Goal: Information Seeking & Learning: Learn about a topic

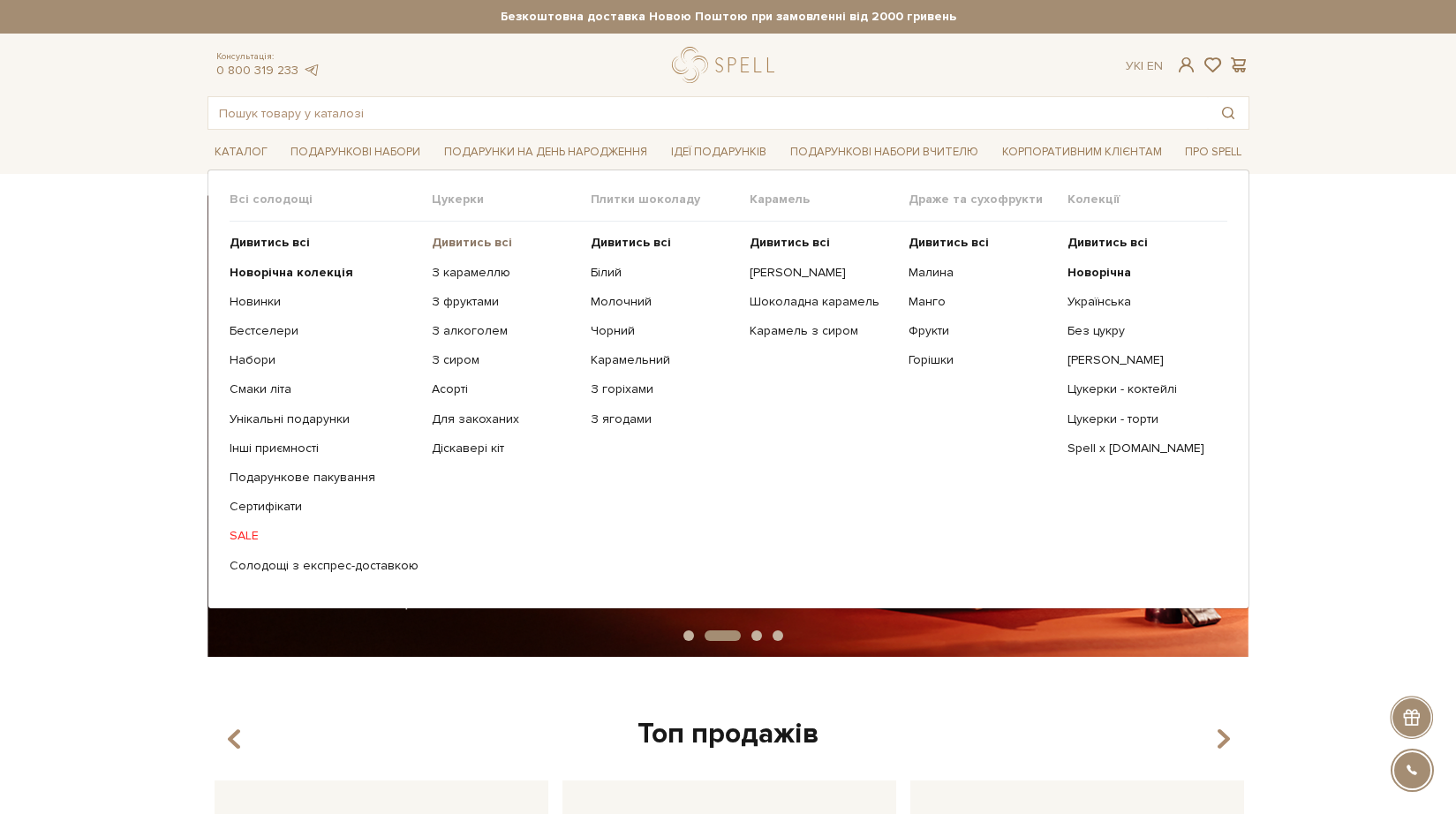
click at [469, 246] on b "Дивитись всі" at bounding box center [473, 242] width 81 height 15
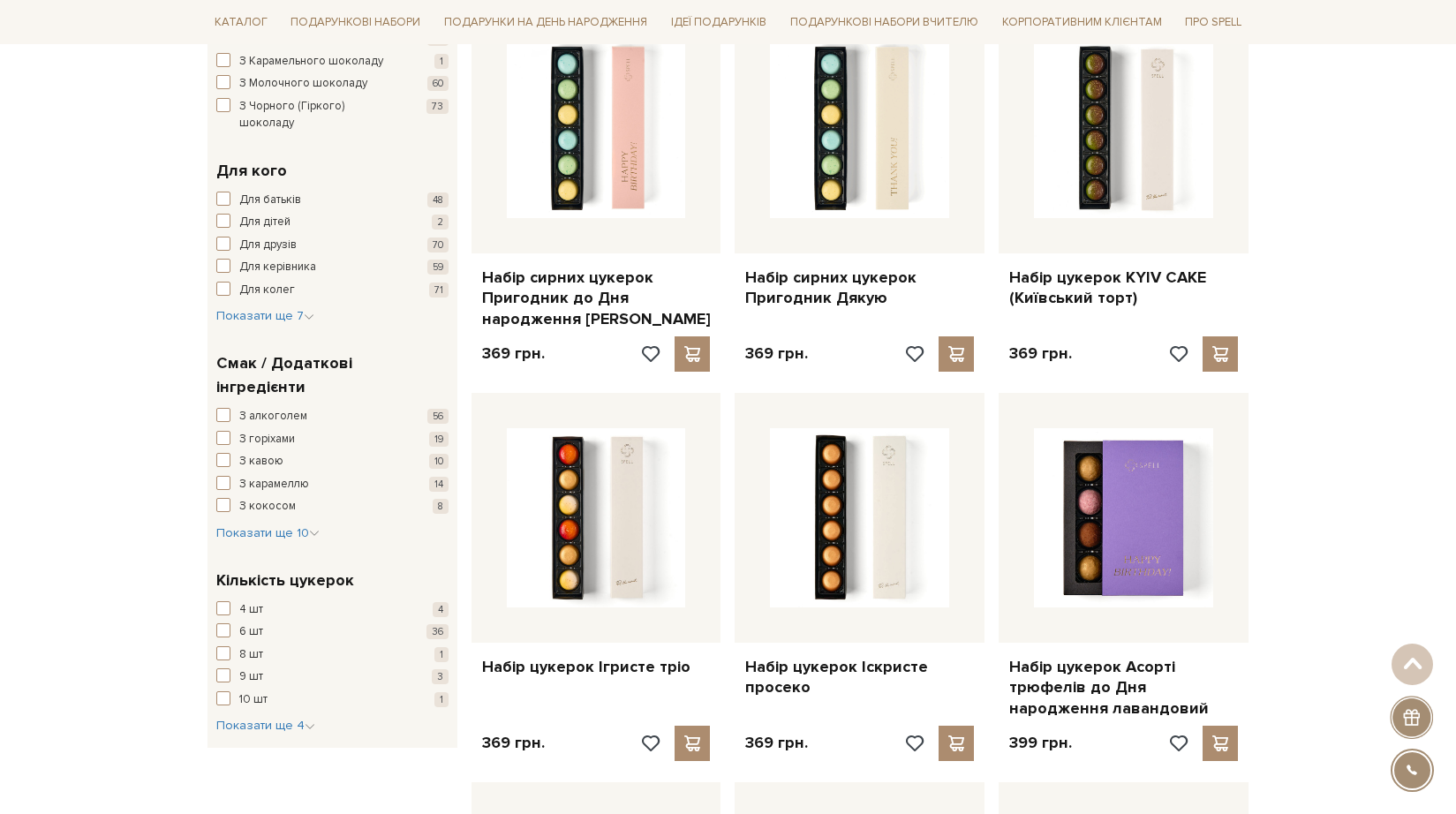
scroll to position [1110, 0]
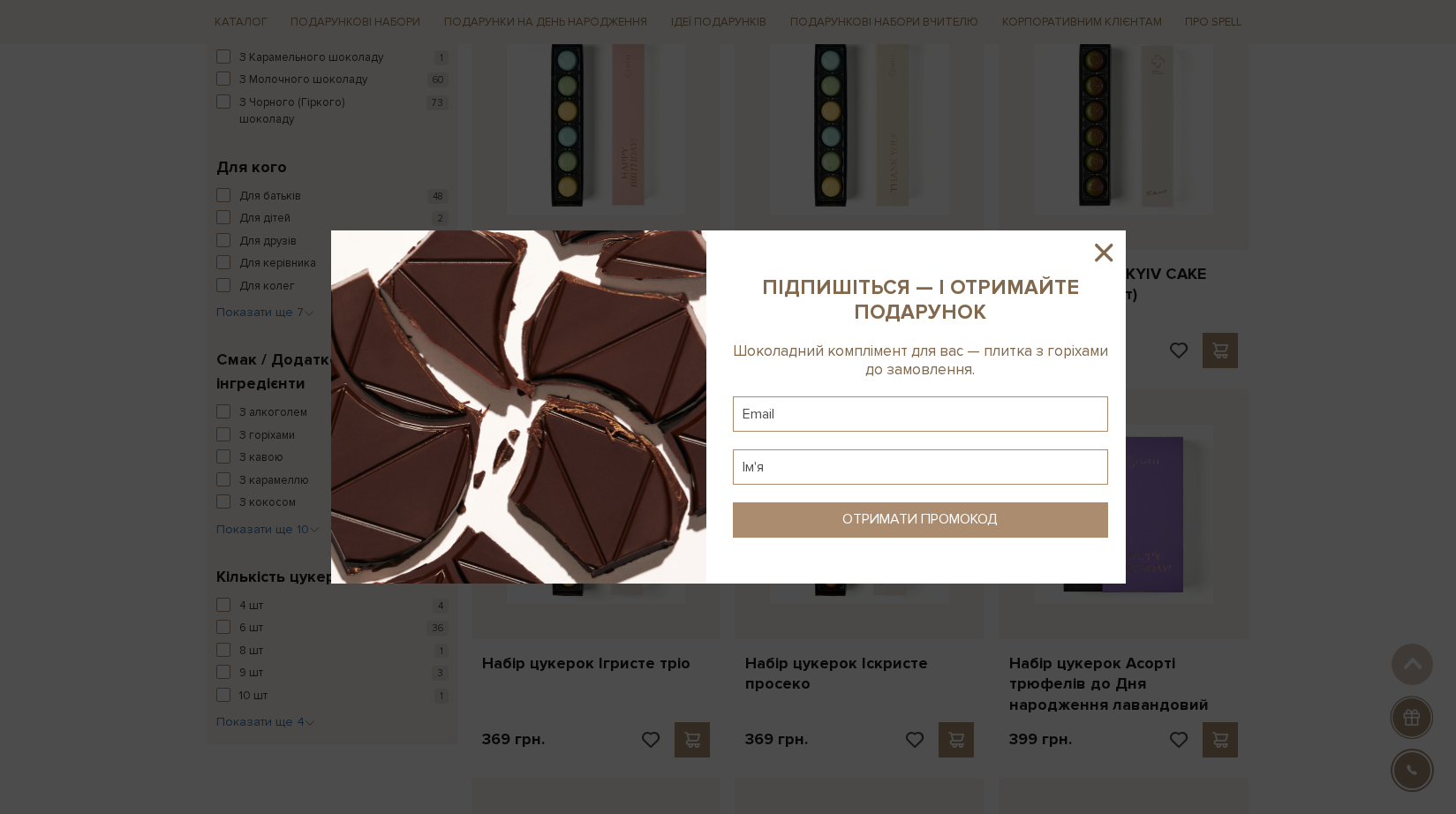
click at [1103, 248] on icon at bounding box center [1104, 252] width 30 height 30
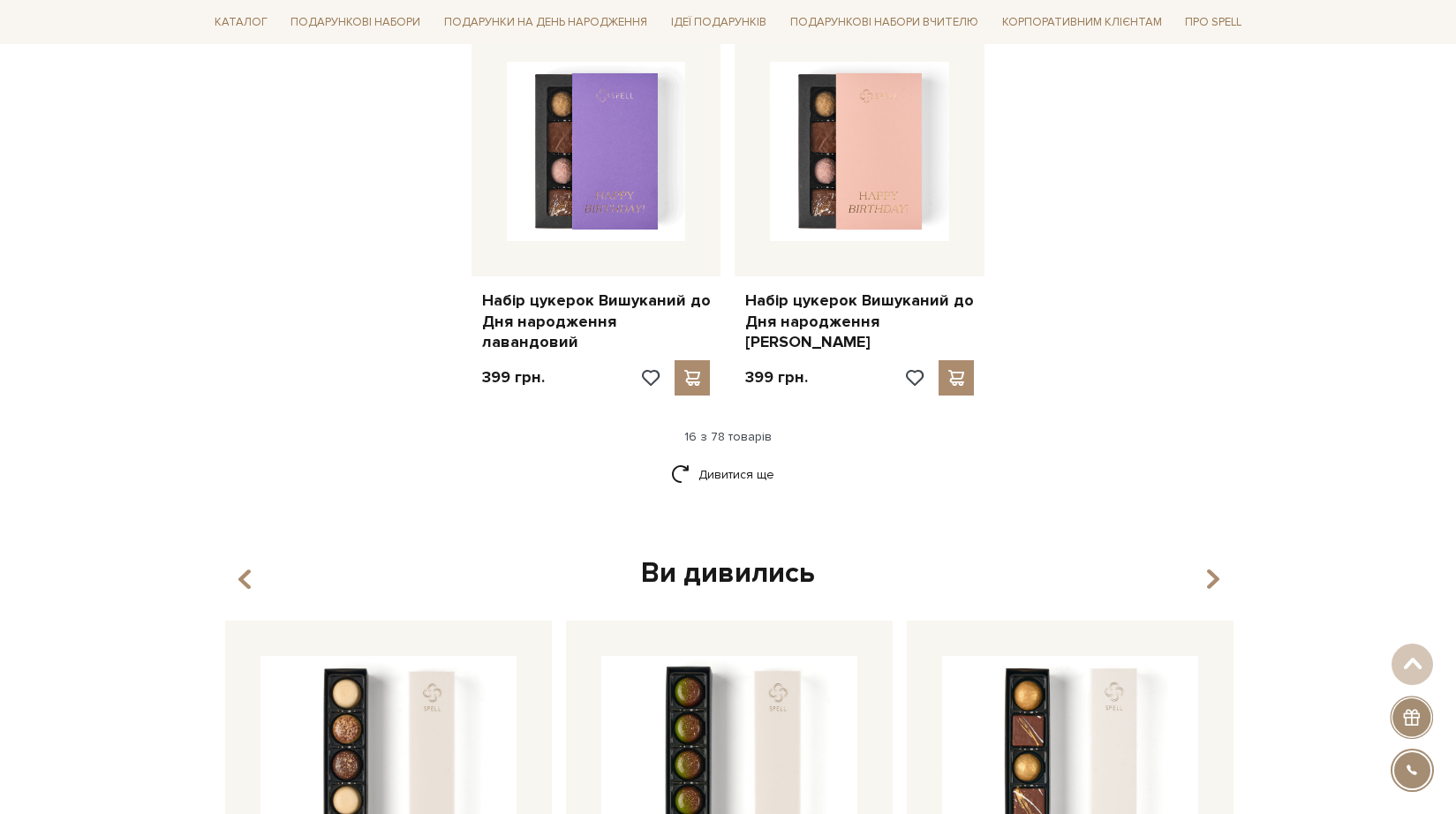
scroll to position [2254, 0]
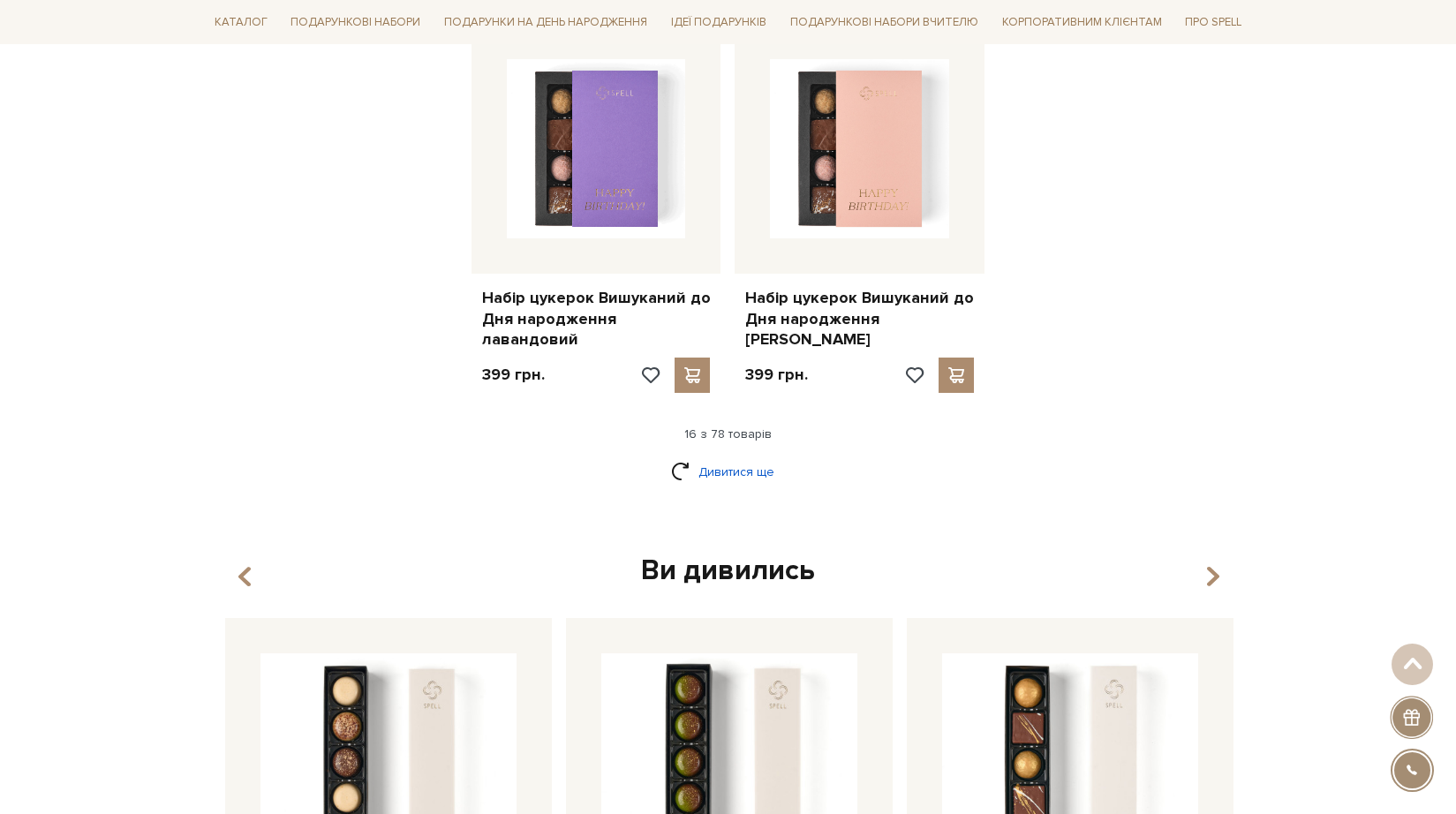
click at [711, 457] on link "Дивитися ще" at bounding box center [728, 471] width 115 height 31
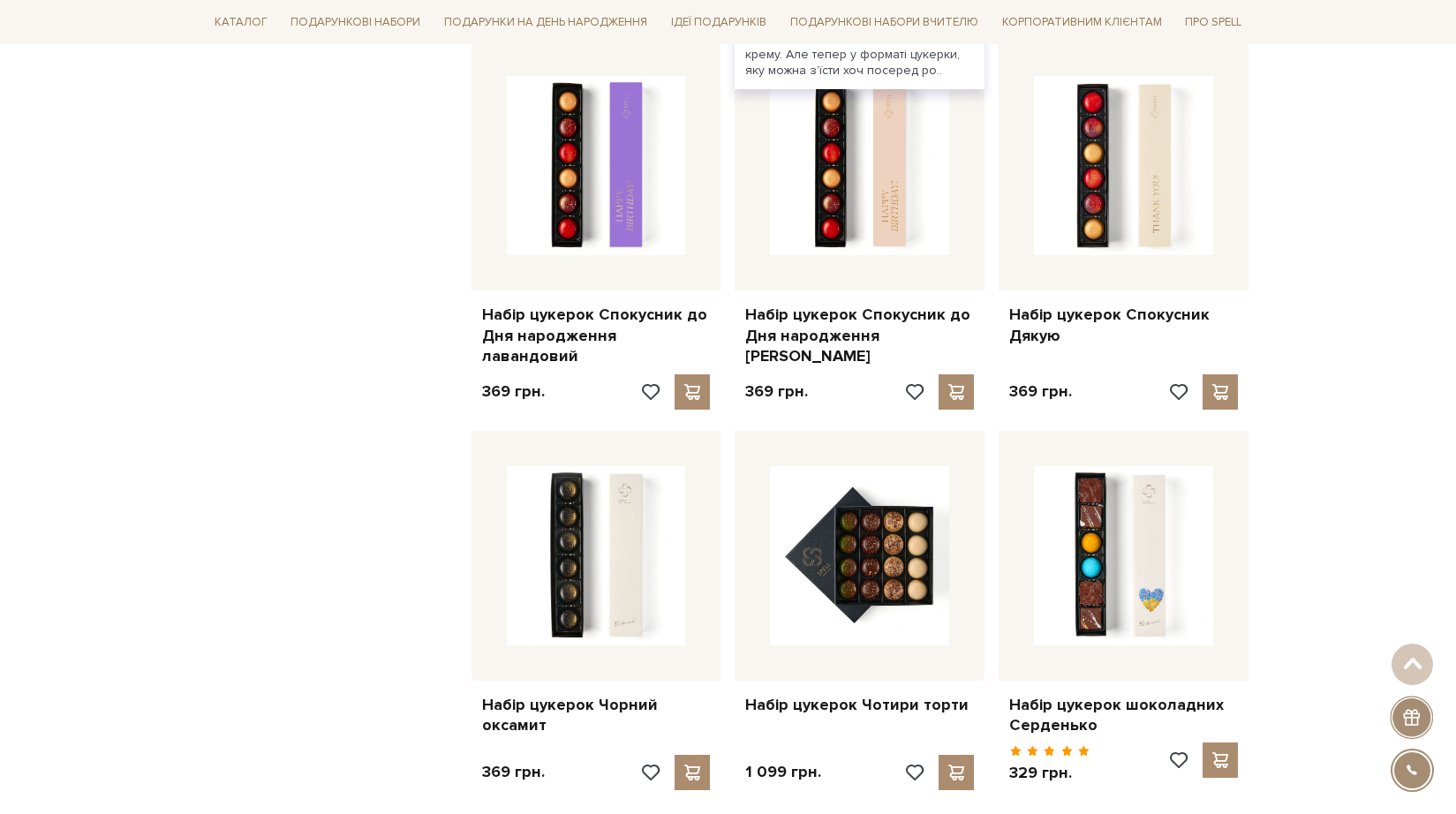
scroll to position [3820, 0]
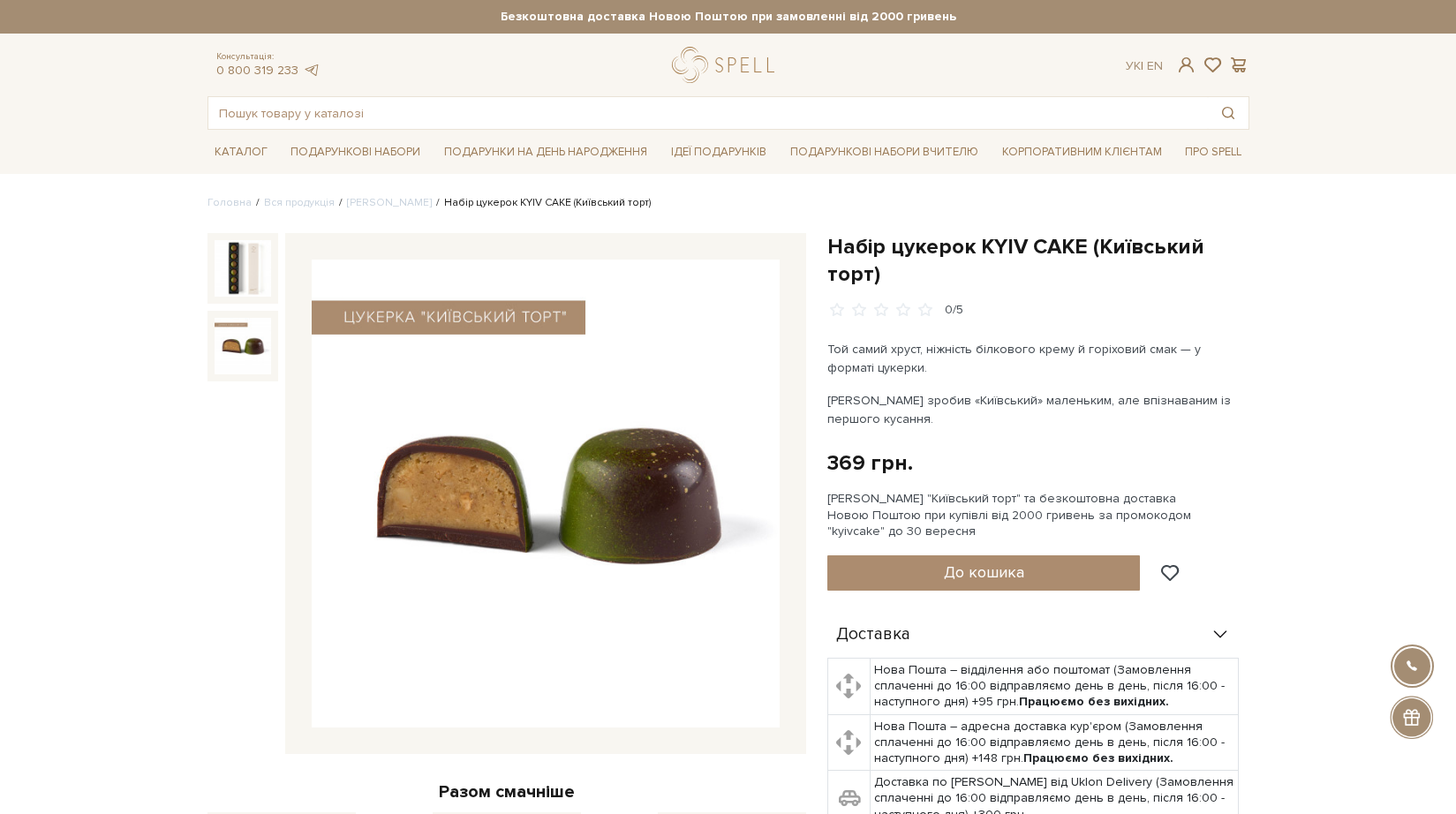
click at [1117, 309] on div "0/5" at bounding box center [1039, 310] width 422 height 17
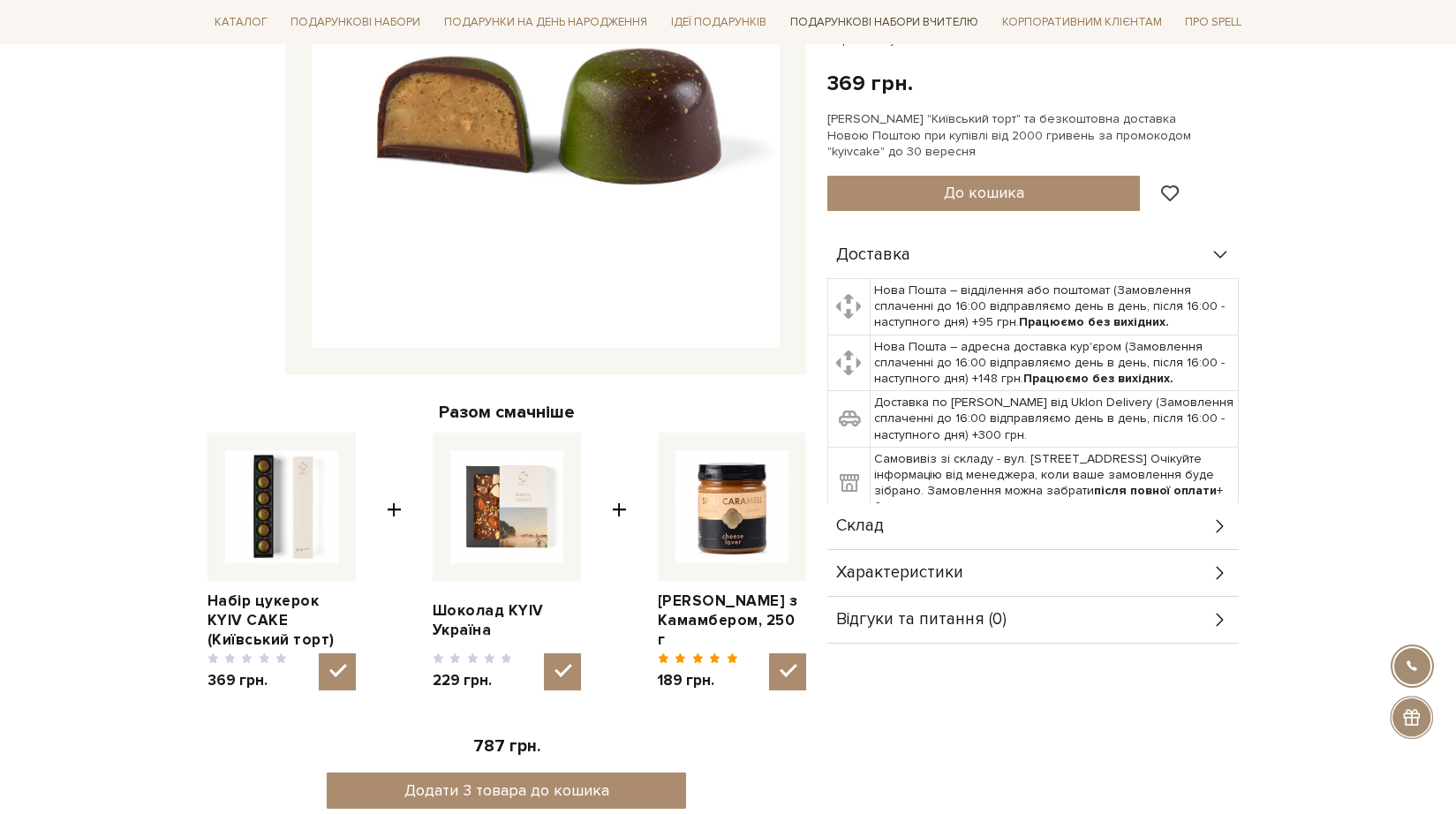
scroll to position [387, 0]
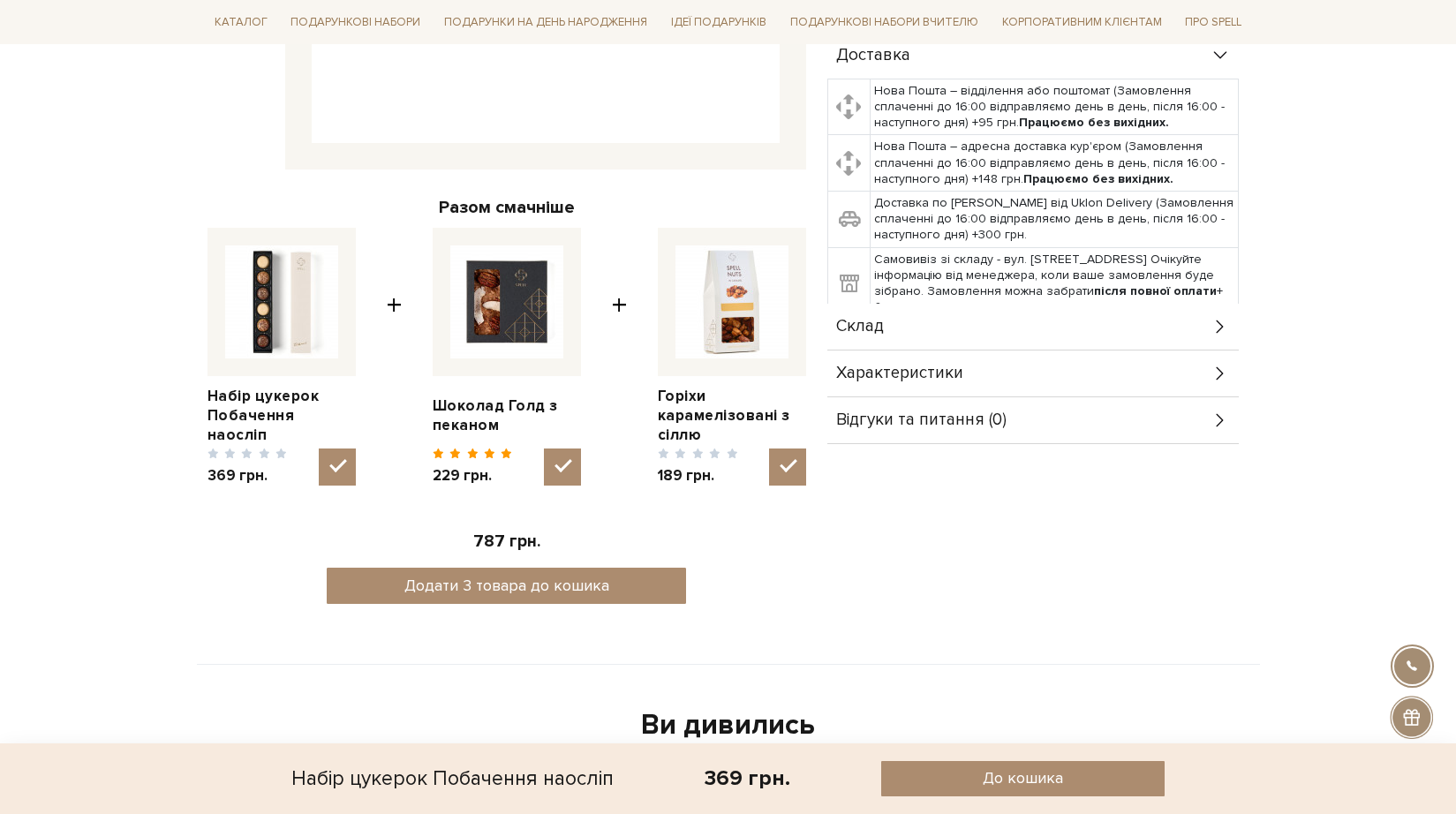
scroll to position [570, 0]
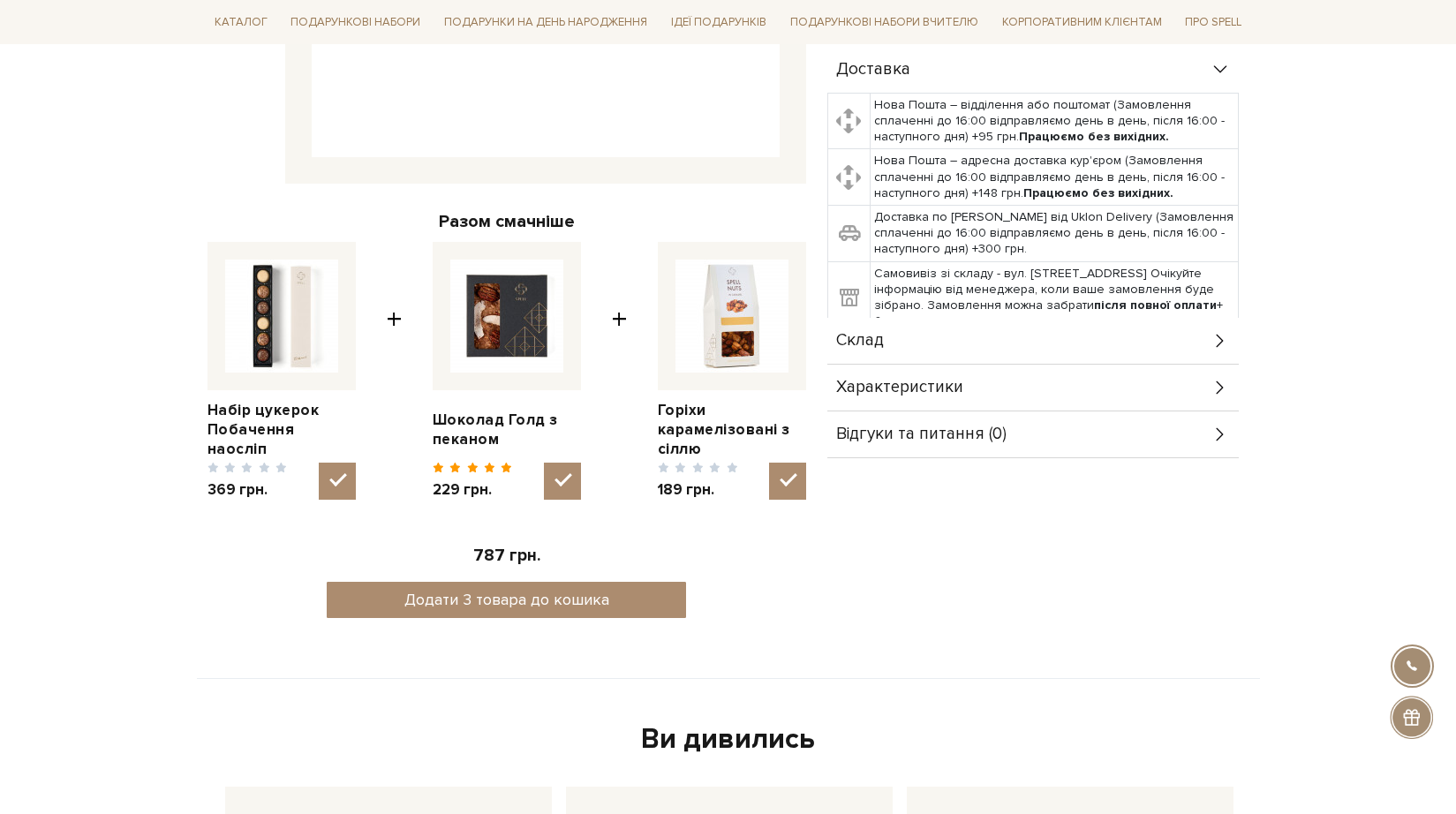
click at [915, 348] on div "Склад" at bounding box center [1034, 341] width 411 height 46
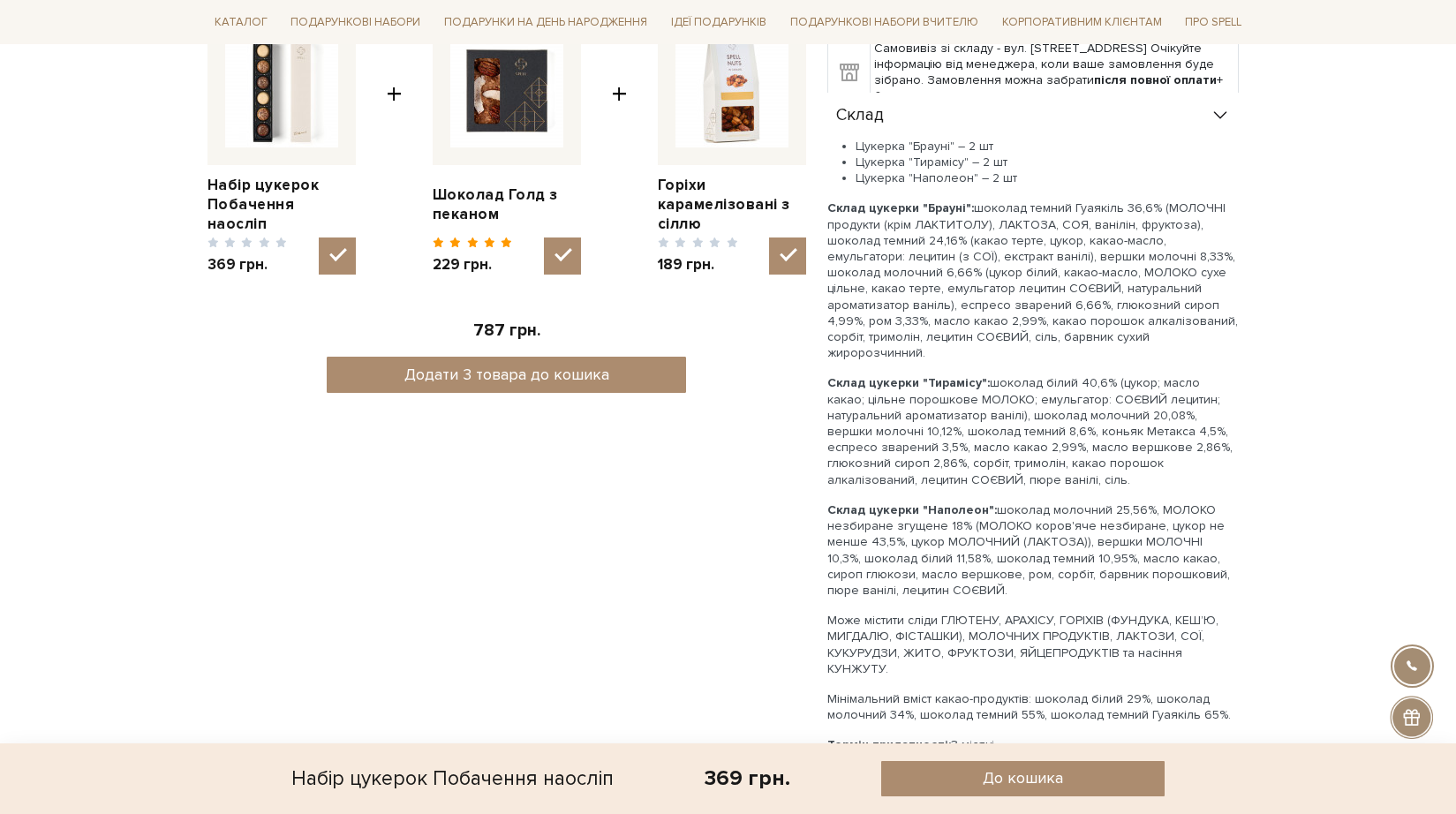
scroll to position [794, 0]
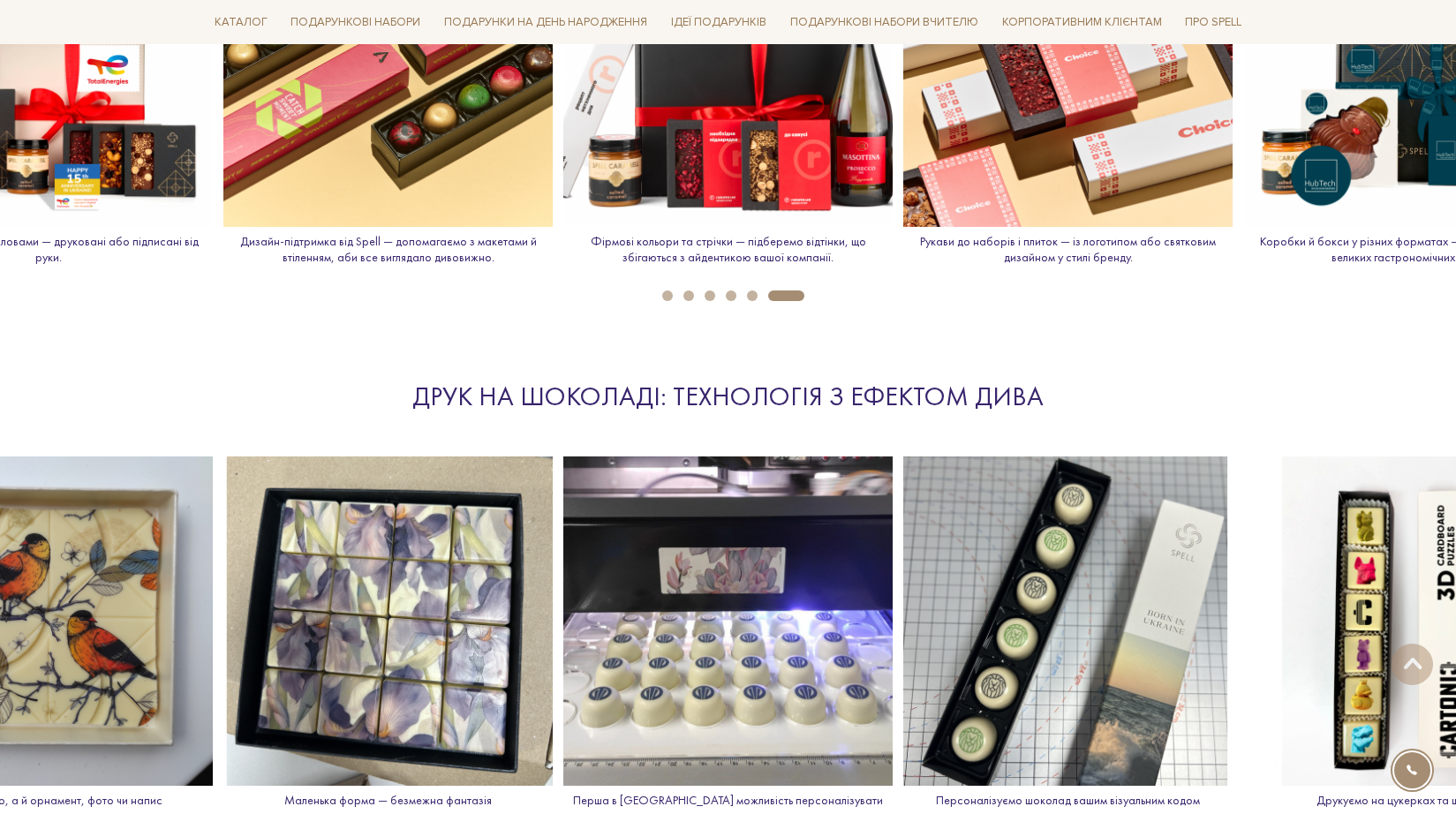
scroll to position [2542, 0]
